Goal: Task Accomplishment & Management: Manage account settings

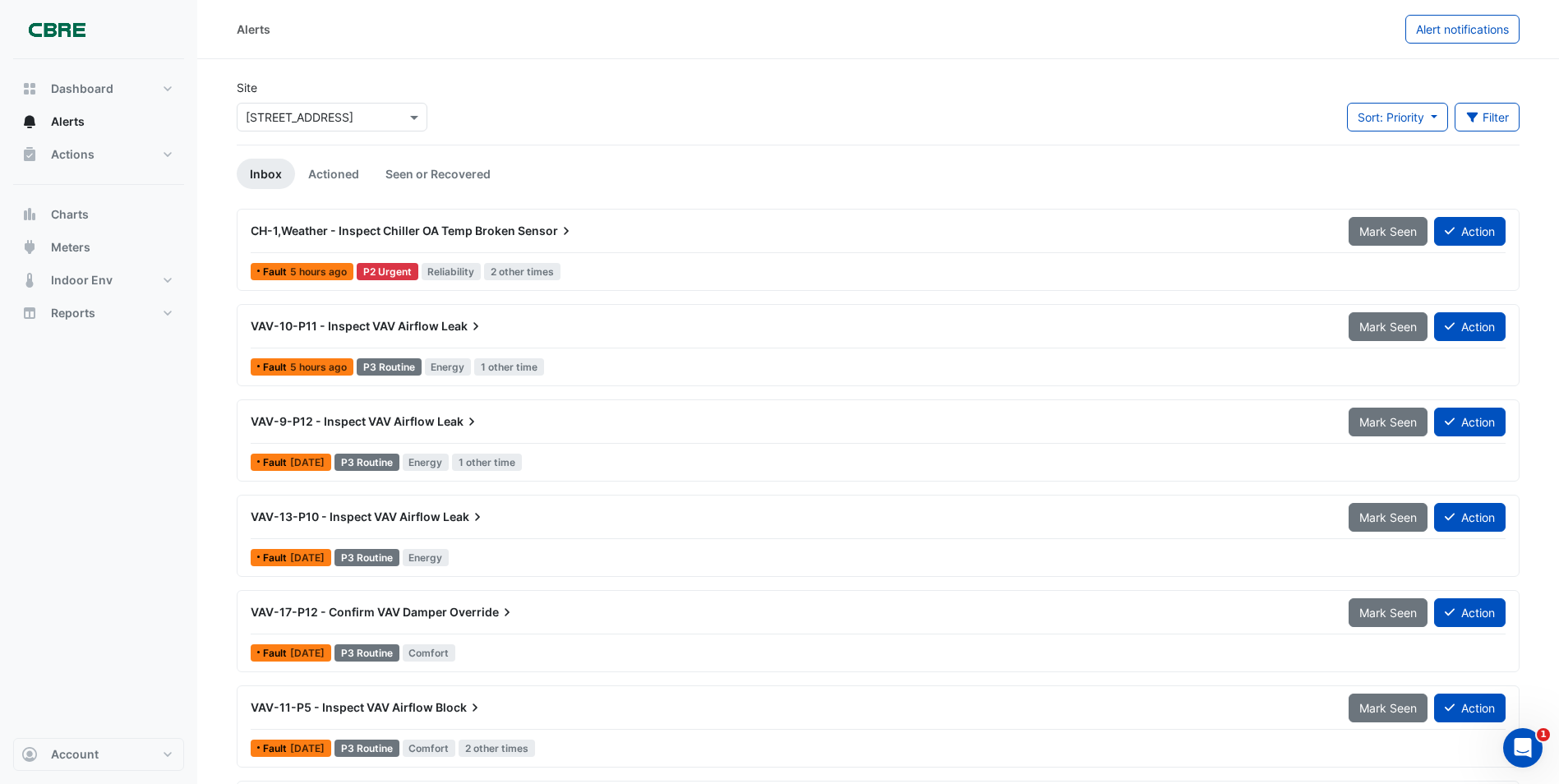
click at [383, 232] on span "CH-1,Weather - Inspect Chiller OA Temp Broken" at bounding box center [382, 230] width 264 height 14
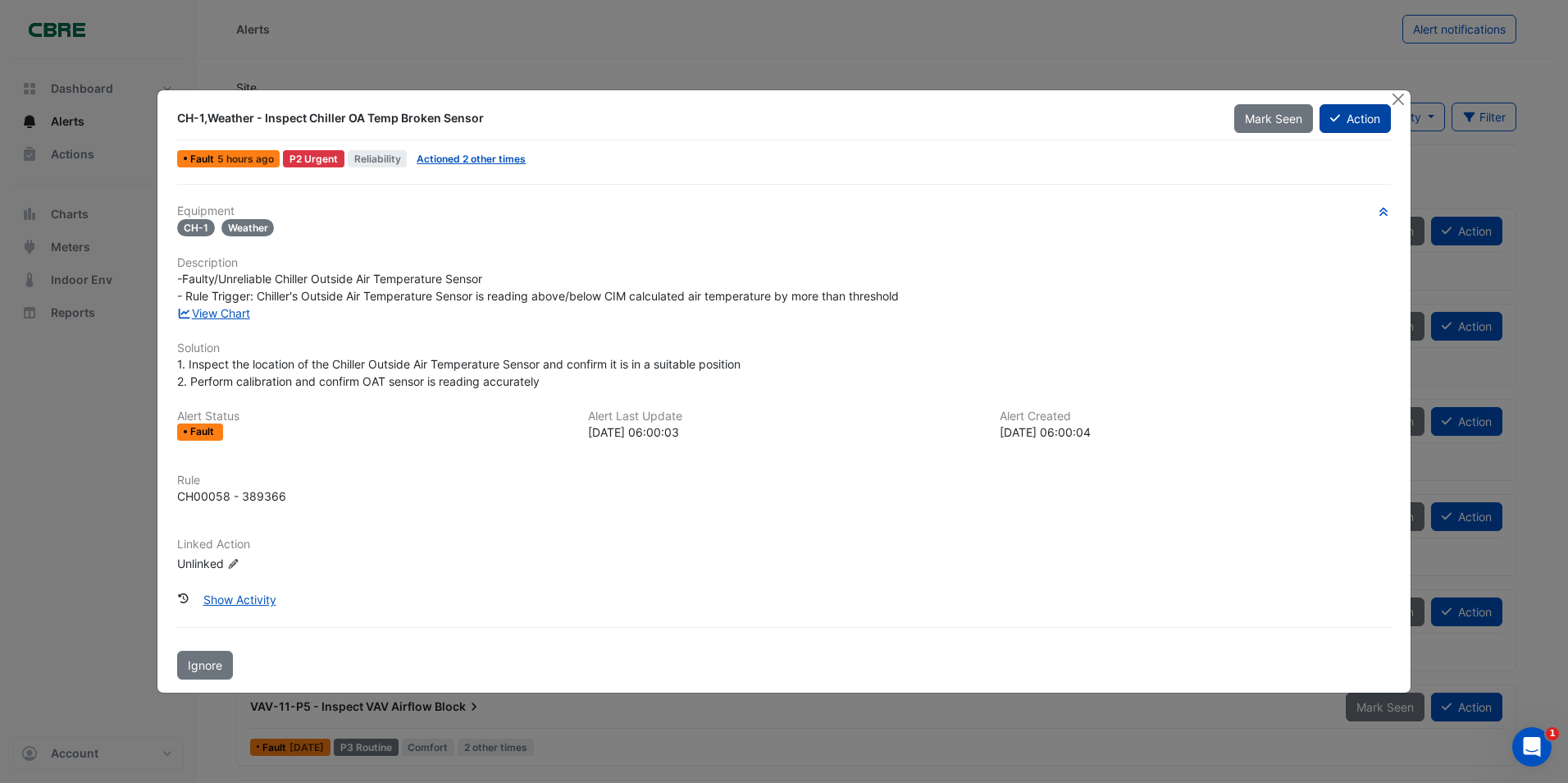
click at [1357, 121] on button "Action" at bounding box center [1355, 118] width 71 height 29
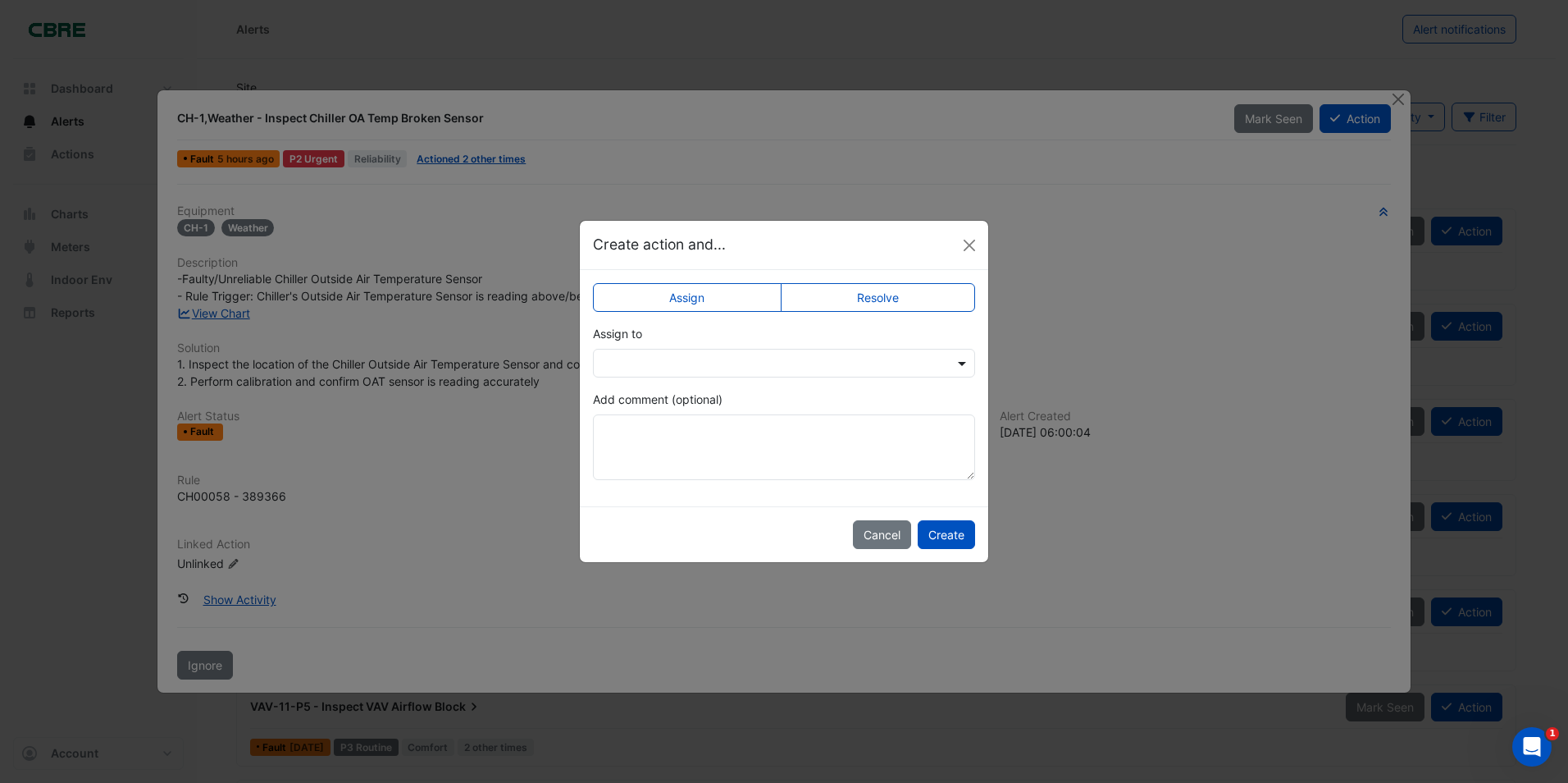
click at [963, 362] on span at bounding box center [965, 363] width 20 height 18
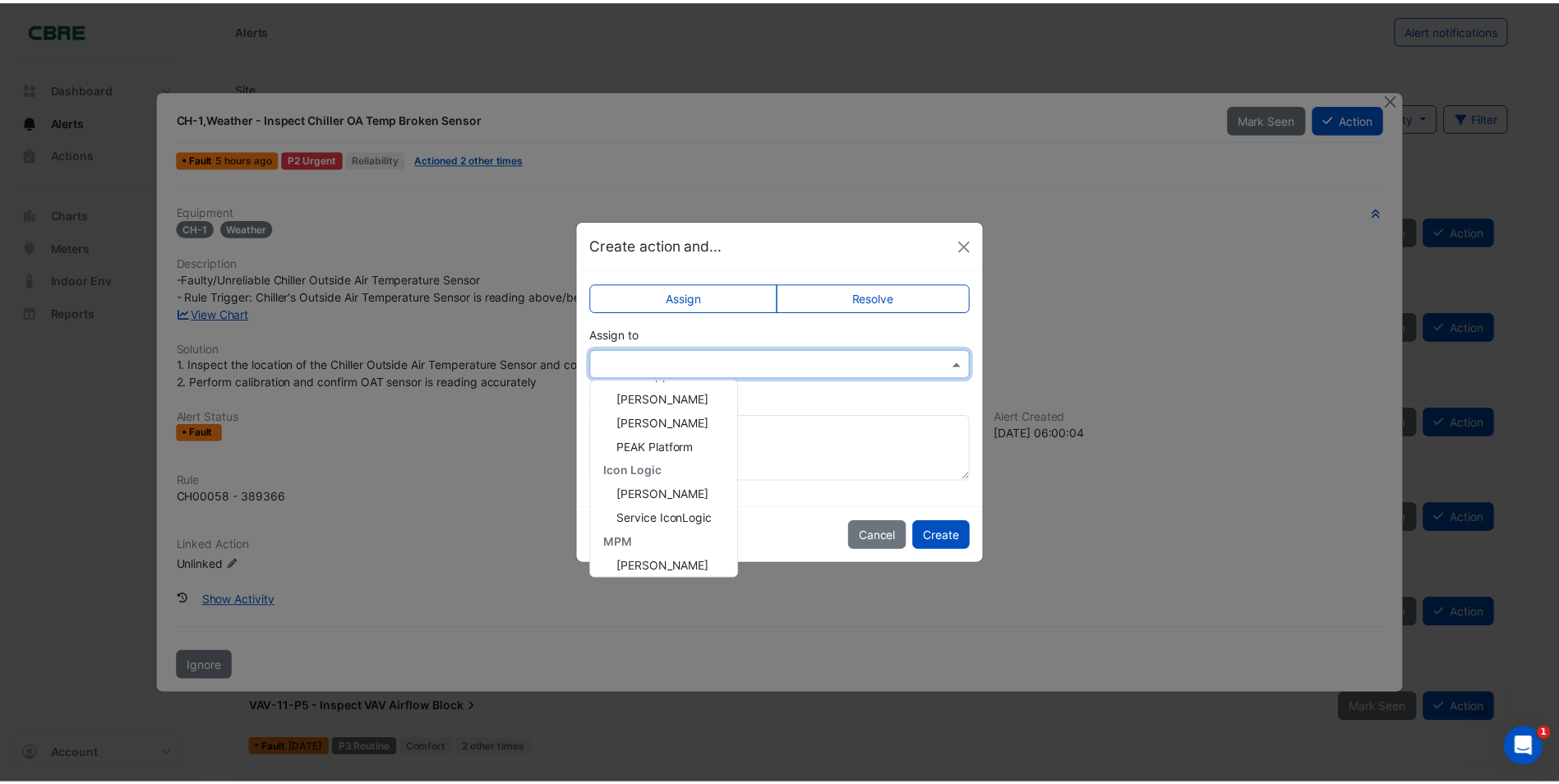
scroll to position [126, 0]
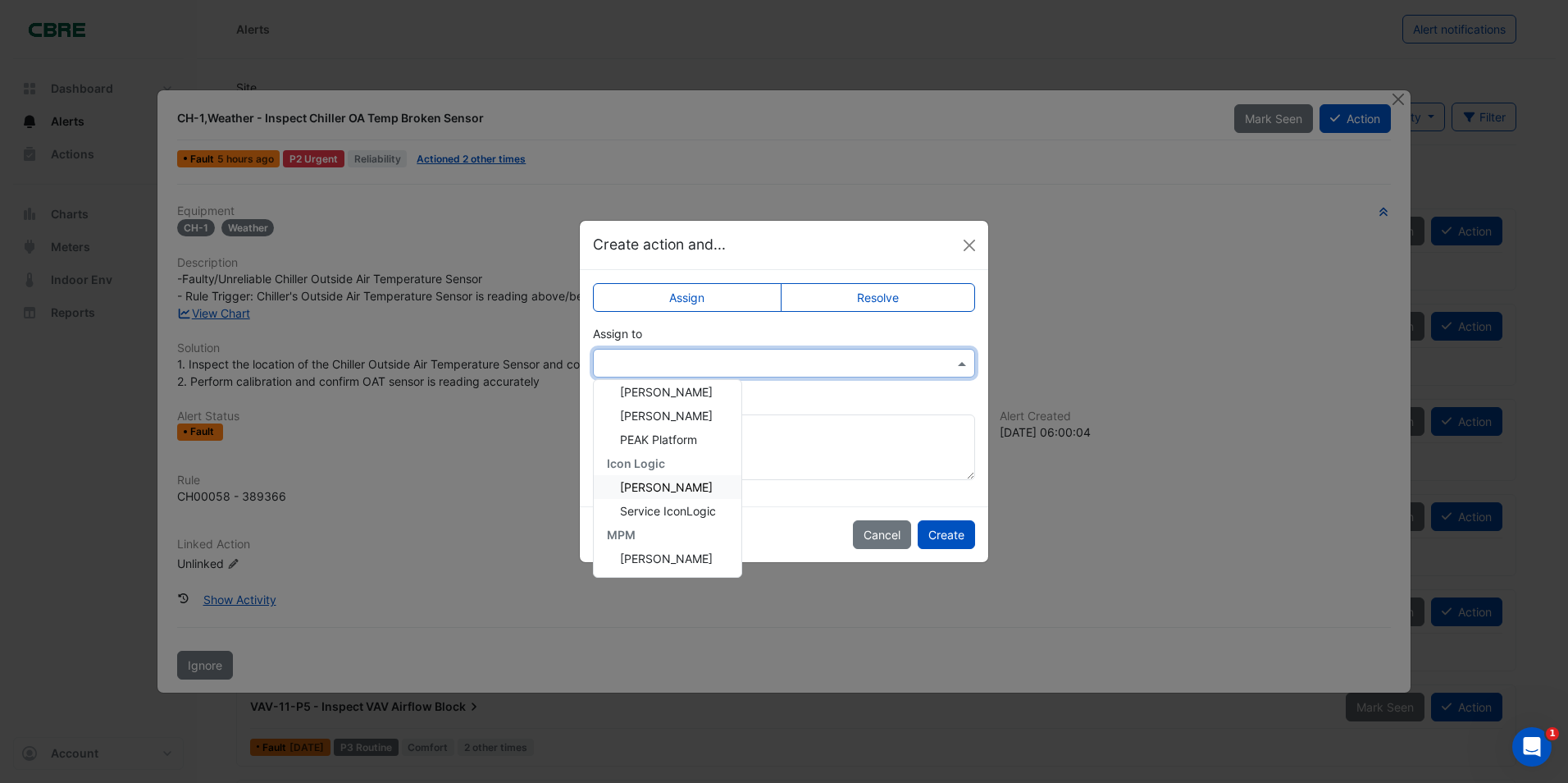
click at [654, 487] on span "[PERSON_NAME]" at bounding box center [667, 487] width 93 height 14
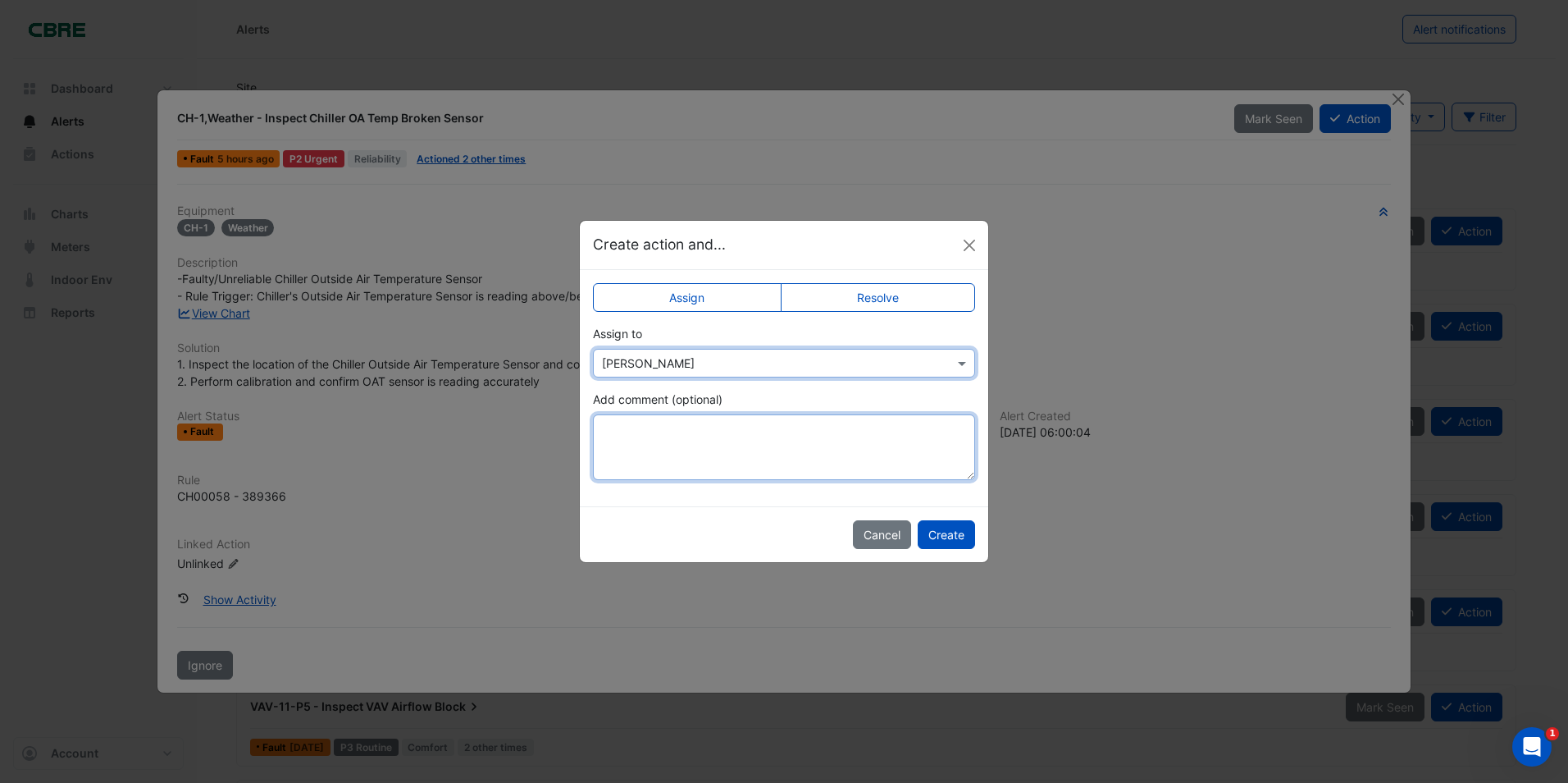
click at [633, 439] on textarea "Add comment (optional)" at bounding box center [784, 447] width 382 height 66
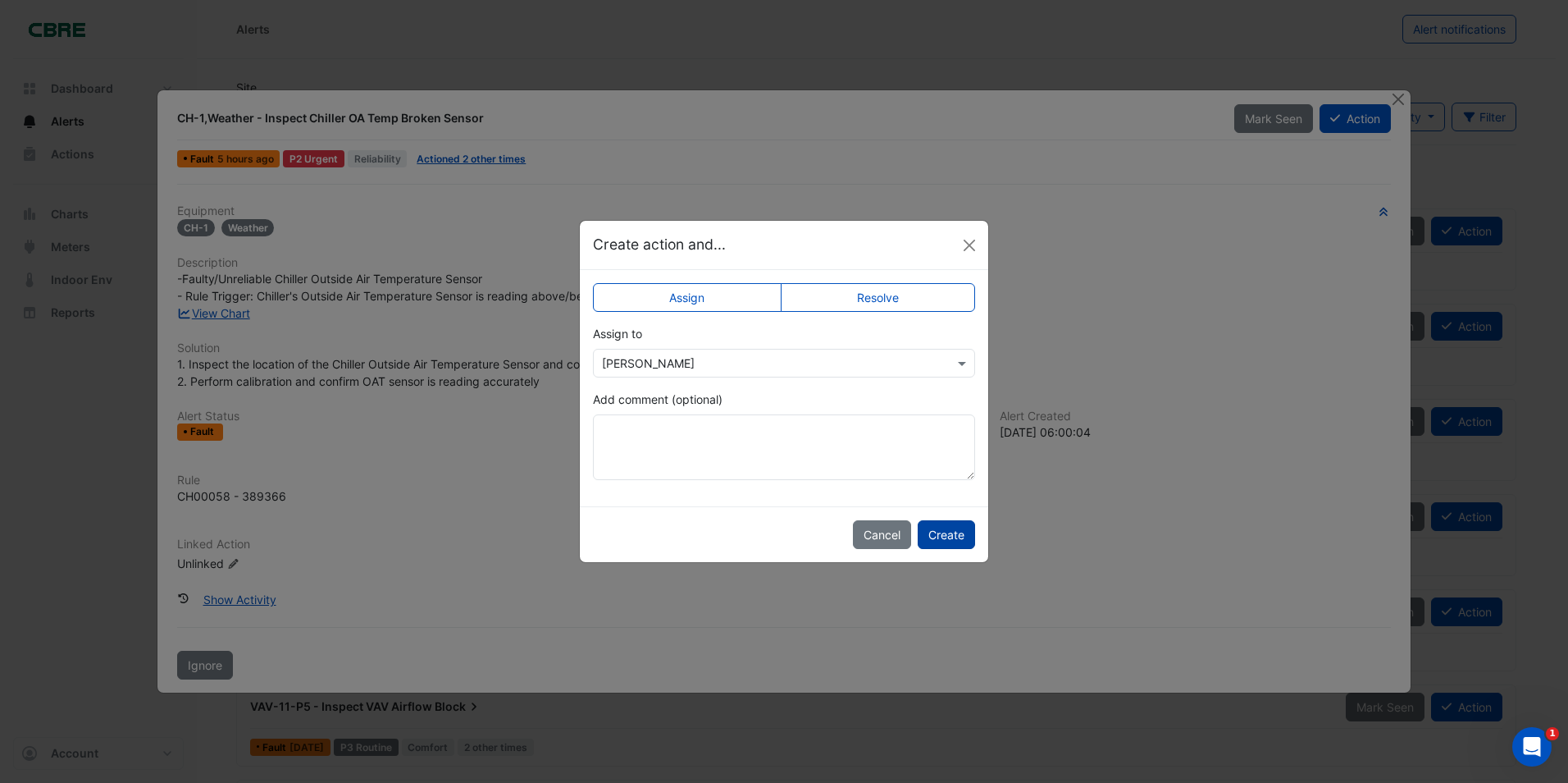
click at [952, 539] on button "Create" at bounding box center [947, 534] width 58 height 29
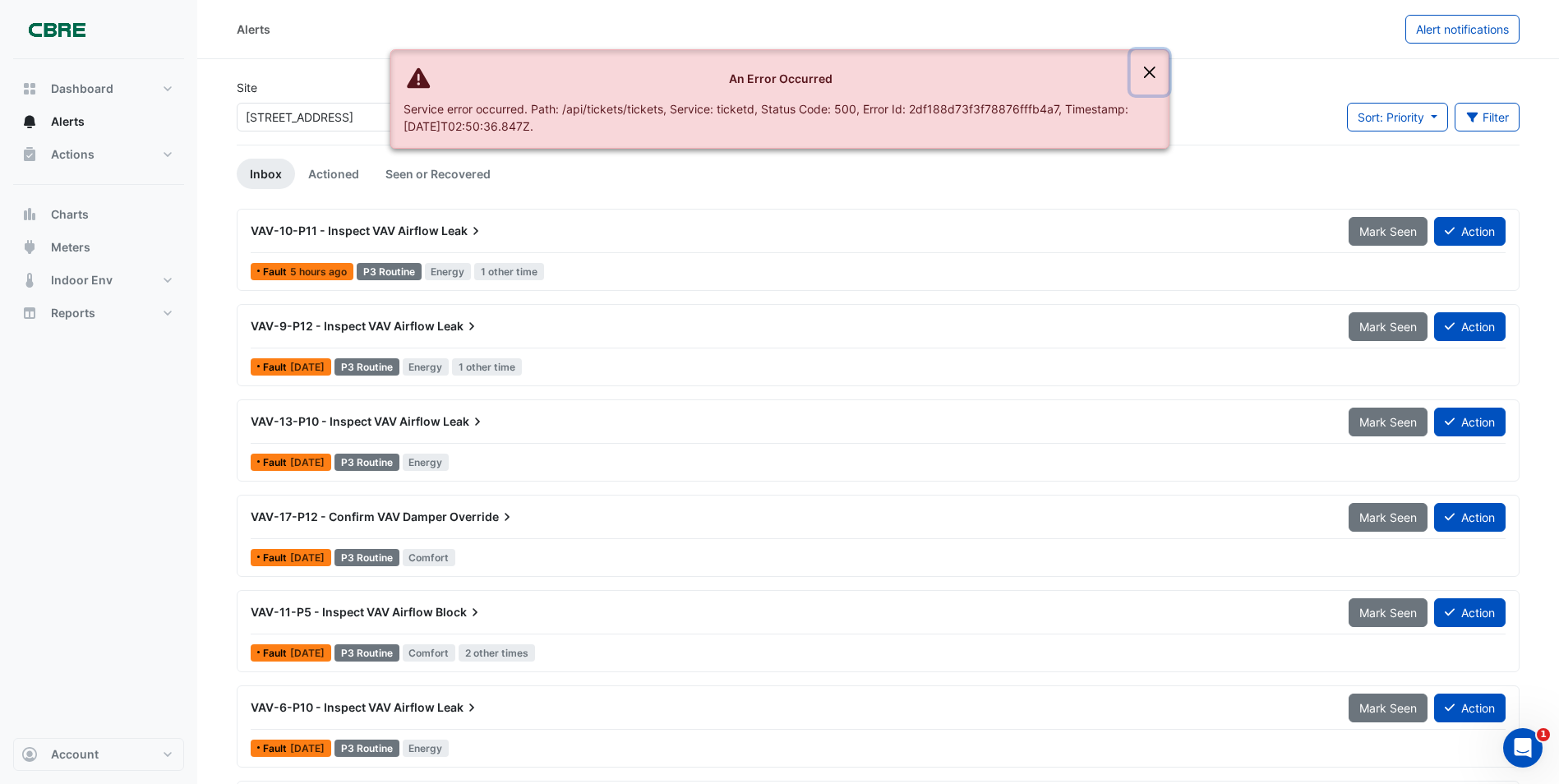
click at [1153, 68] on button "Close" at bounding box center [1150, 73] width 38 height 45
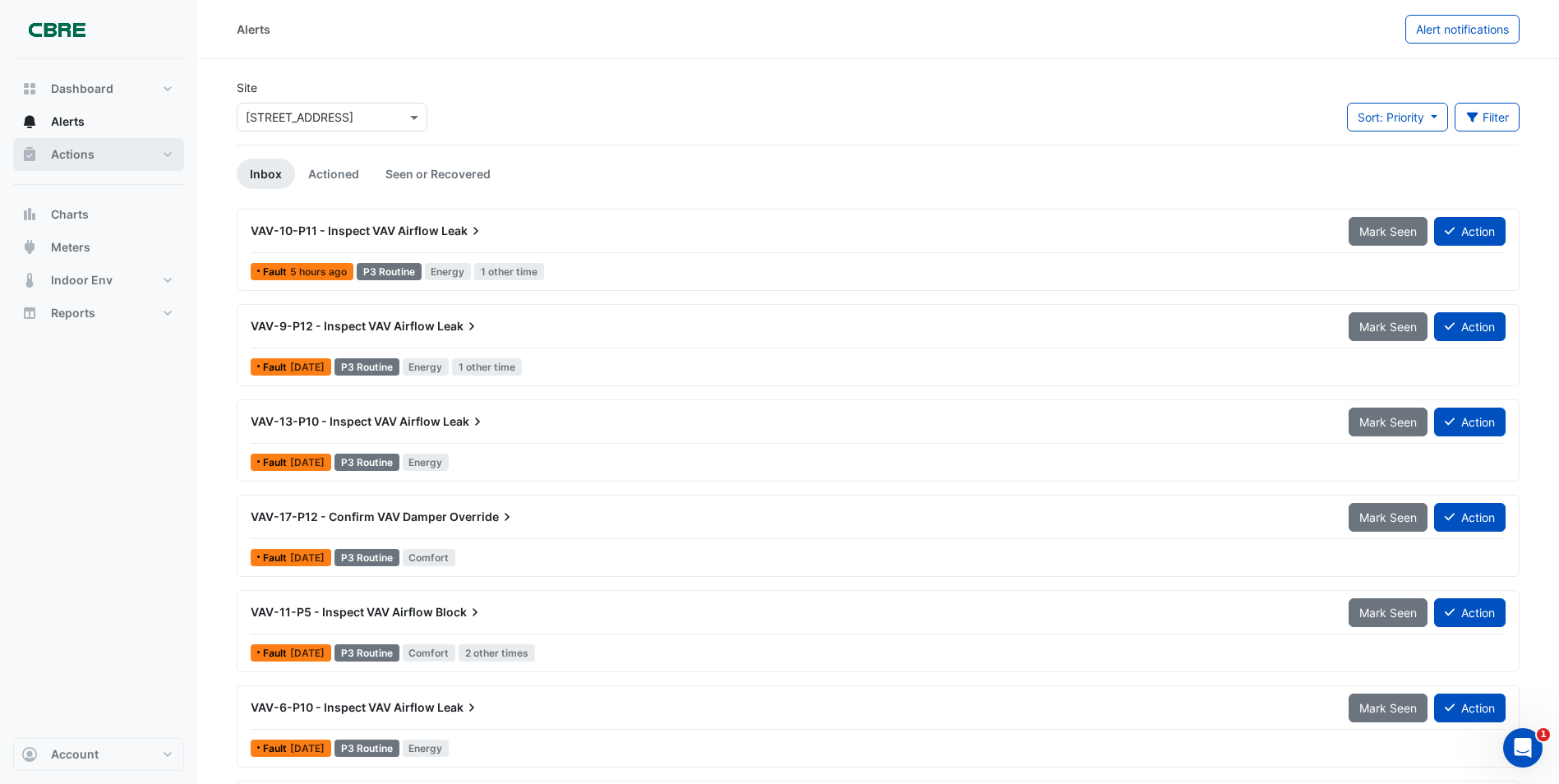
click at [64, 156] on span "Actions" at bounding box center [73, 154] width 44 height 17
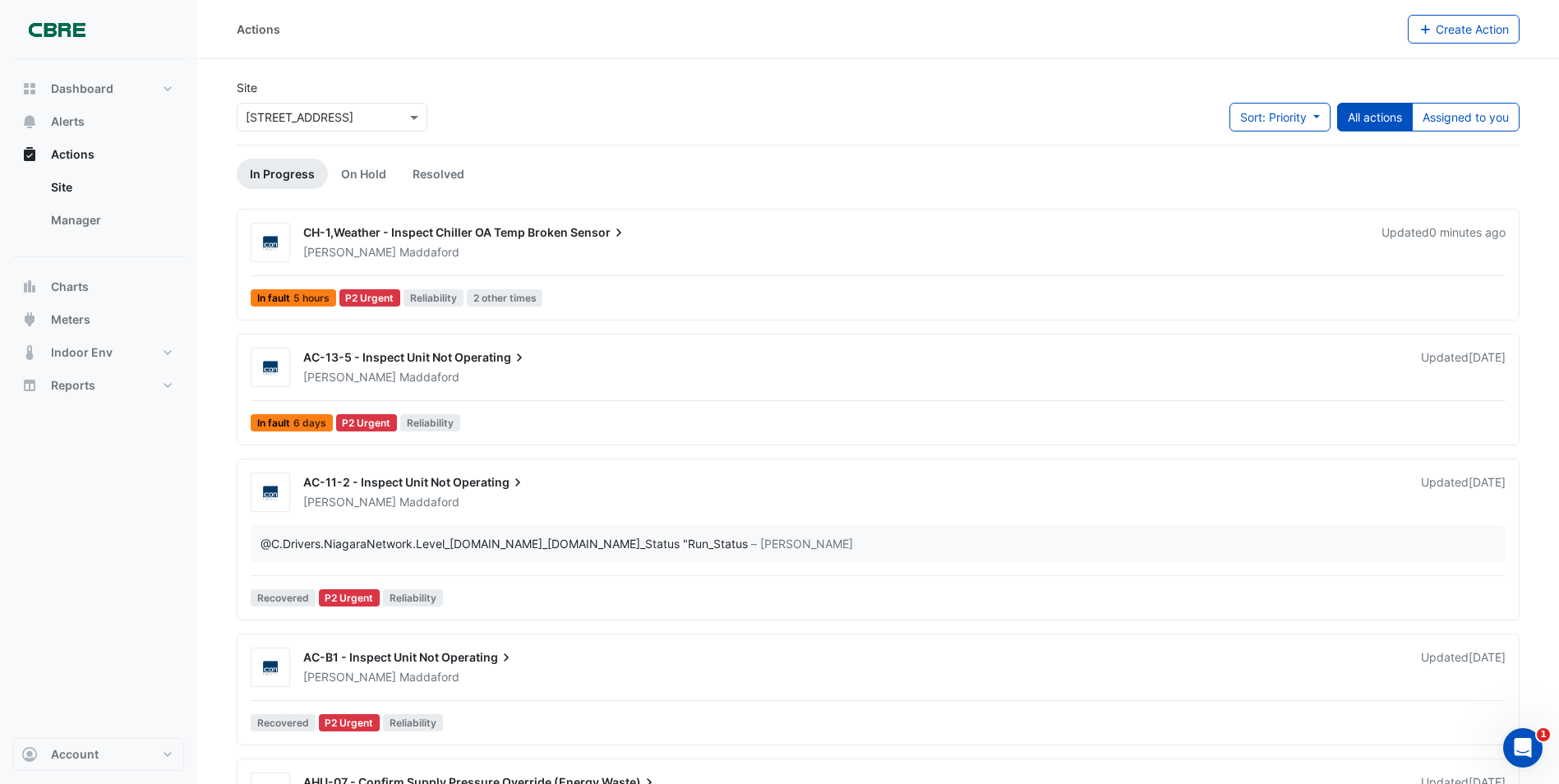
click at [371, 234] on span "CH-1,Weather - Inspect Chiller OA Temp Broken" at bounding box center [435, 232] width 264 height 14
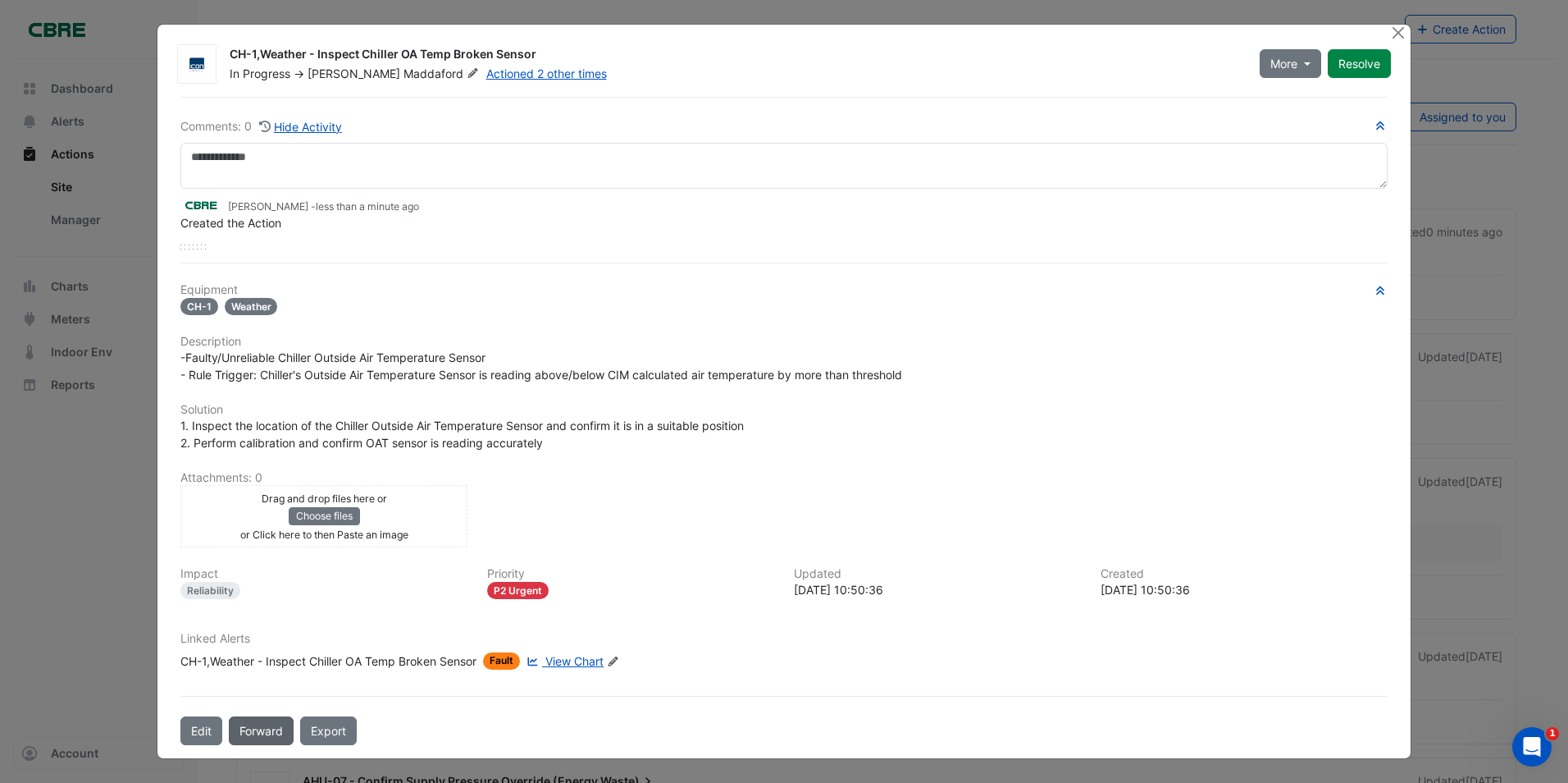
click at [256, 731] on button "Forward" at bounding box center [262, 730] width 65 height 29
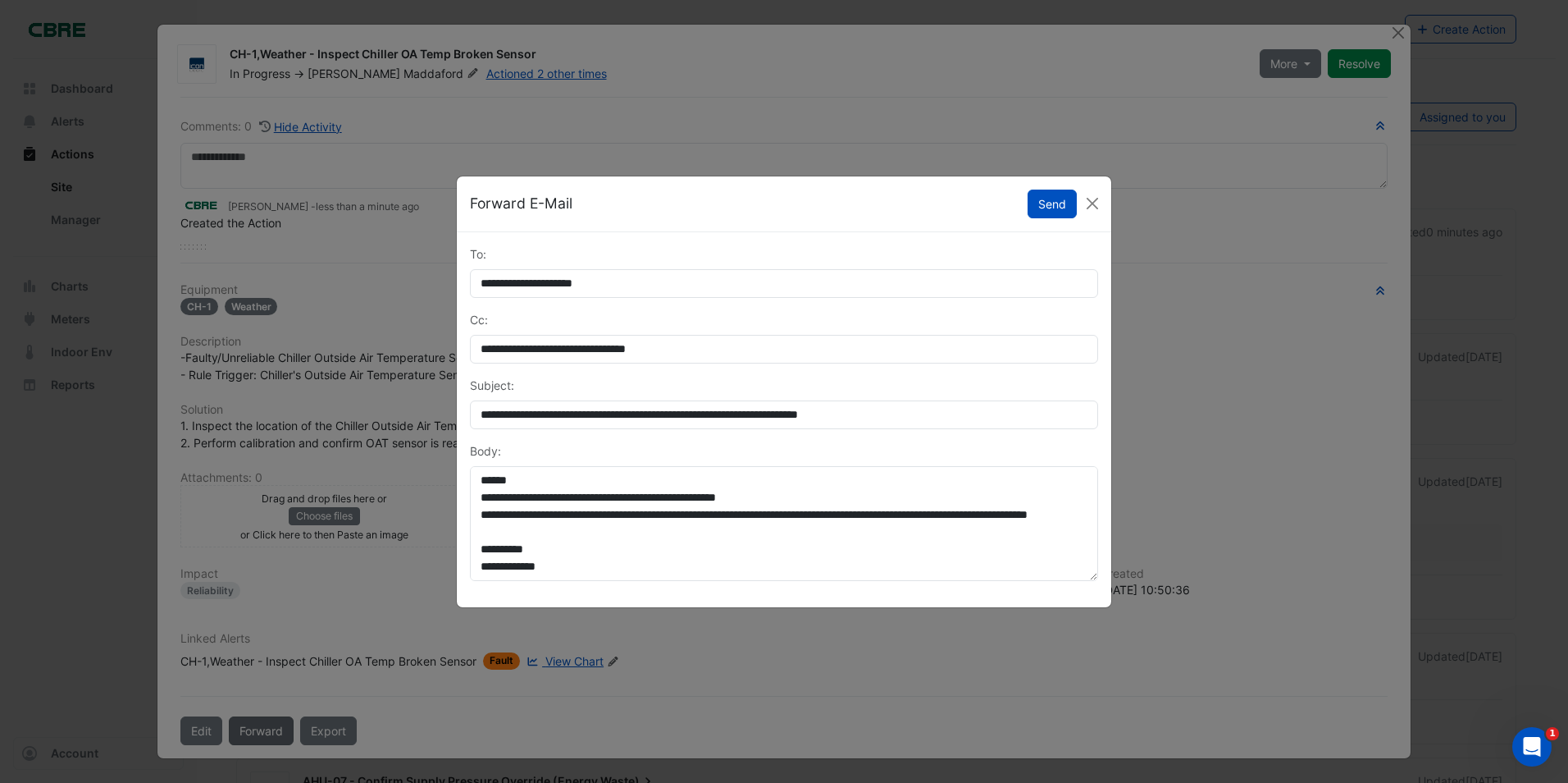
click at [256, 731] on ngb-modal-window "**********" at bounding box center [784, 391] width 1568 height 783
click at [1046, 205] on button "Send" at bounding box center [1052, 203] width 49 height 29
drag, startPoint x: 1046, startPoint y: 205, endPoint x: 1035, endPoint y: 212, distance: 13.0
click at [1046, 205] on button "Send" at bounding box center [1052, 203] width 49 height 29
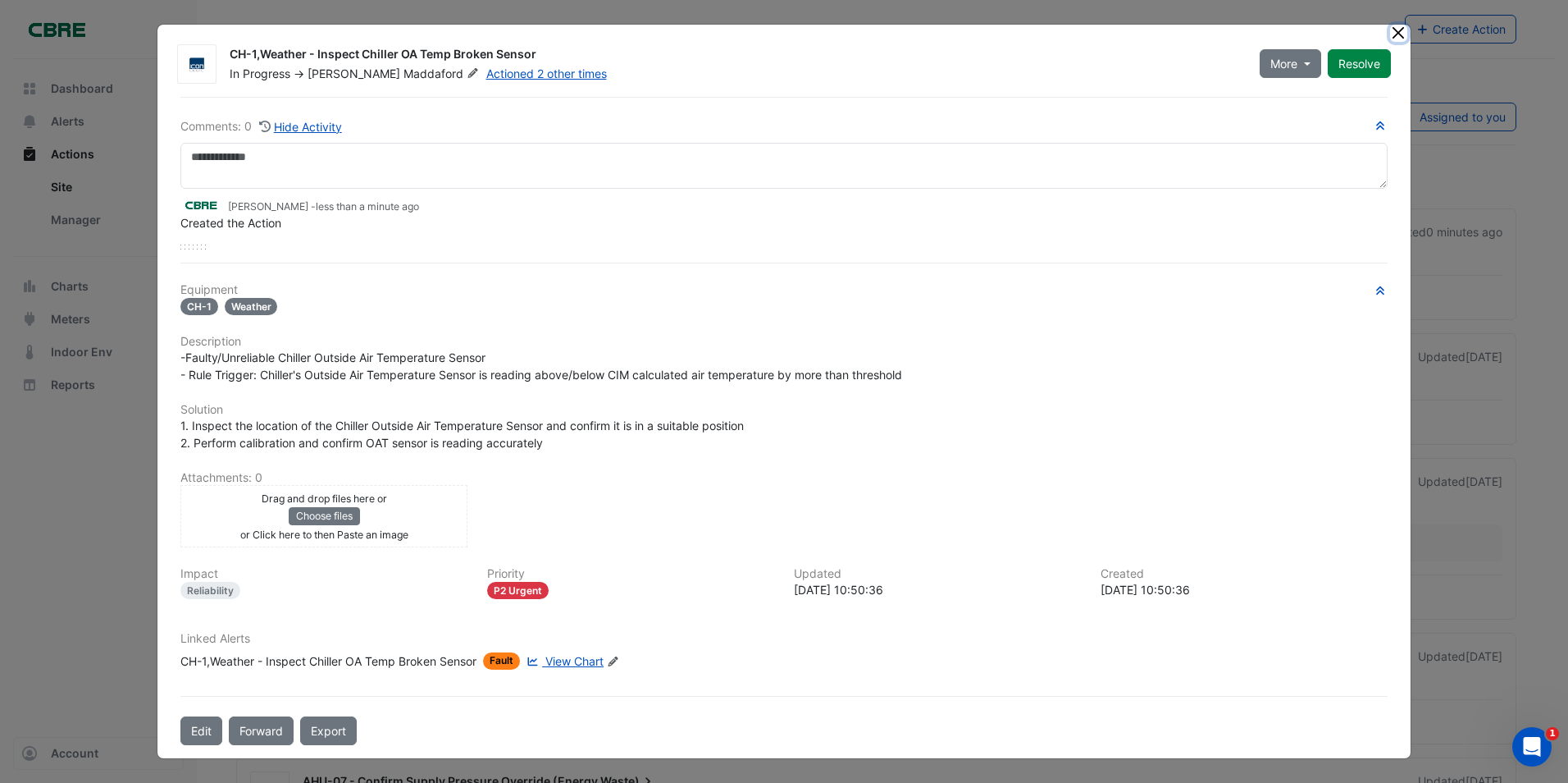
click at [1393, 33] on button "Close" at bounding box center [1399, 33] width 18 height 18
